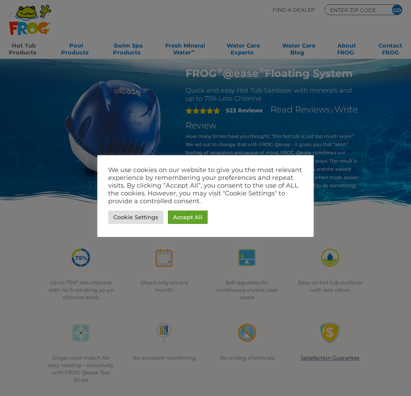
click at [175, 20] on div at bounding box center [205, 198] width 411 height 396
click at [179, 217] on link "Accept All" at bounding box center [188, 217] width 40 height 13
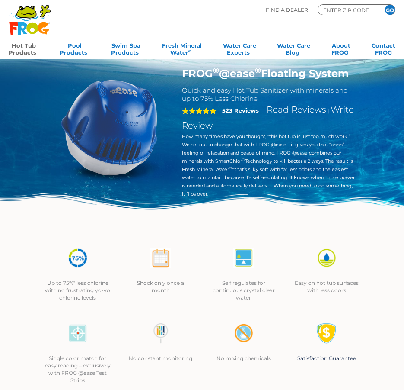
click at [29, 48] on link "Hot Tub Products" at bounding box center [24, 47] width 30 height 17
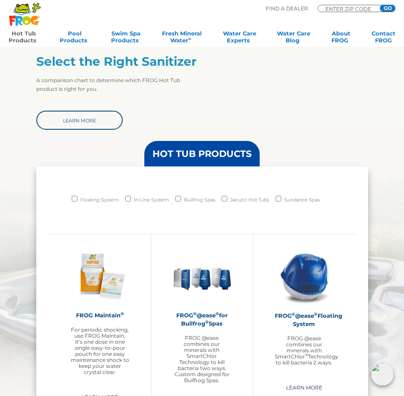
scroll to position [432, 0]
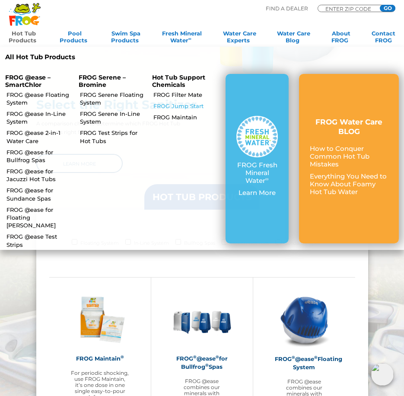
click at [173, 104] on link "FROG Jump Start" at bounding box center [185, 106] width 65 height 8
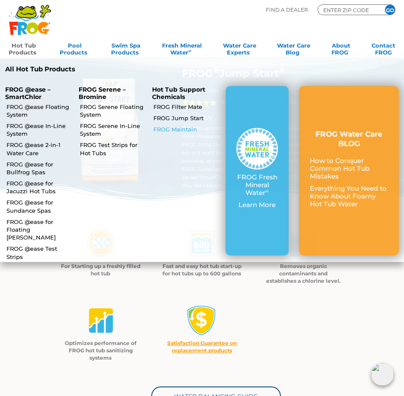
click at [192, 129] on link "FROG Maintain" at bounding box center [185, 129] width 65 height 8
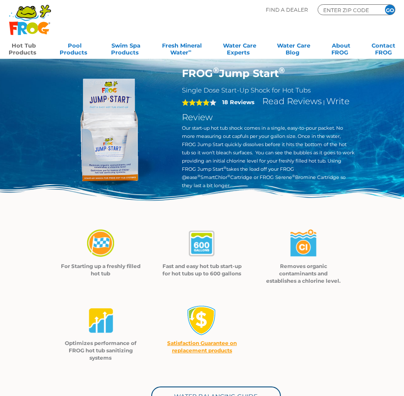
click at [321, 182] on div "FROG ® Jump Start ® Single Dose Start-Up Shock for Hot Tubs 4 18 Reviews Read R…" at bounding box center [269, 130] width 186 height 127
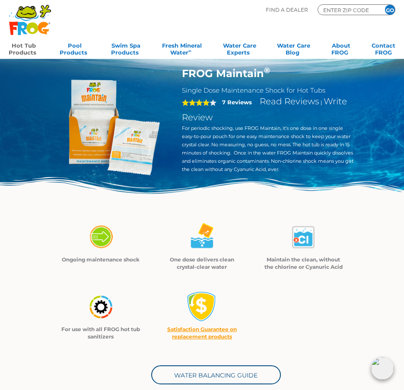
drag, startPoint x: 181, startPoint y: 128, endPoint x: 294, endPoint y: 176, distance: 122.9
click at [294, 172] on div "FROG Maintain ® Single Dose Maintenance Shock for Hot Tubs 4 7 Reviews Read Rev…" at bounding box center [269, 122] width 186 height 111
copy p "For periodic shocking, use FROG Maintain, it’s one dose in one single easy-to-p…"
